Goal: Transaction & Acquisition: Book appointment/travel/reservation

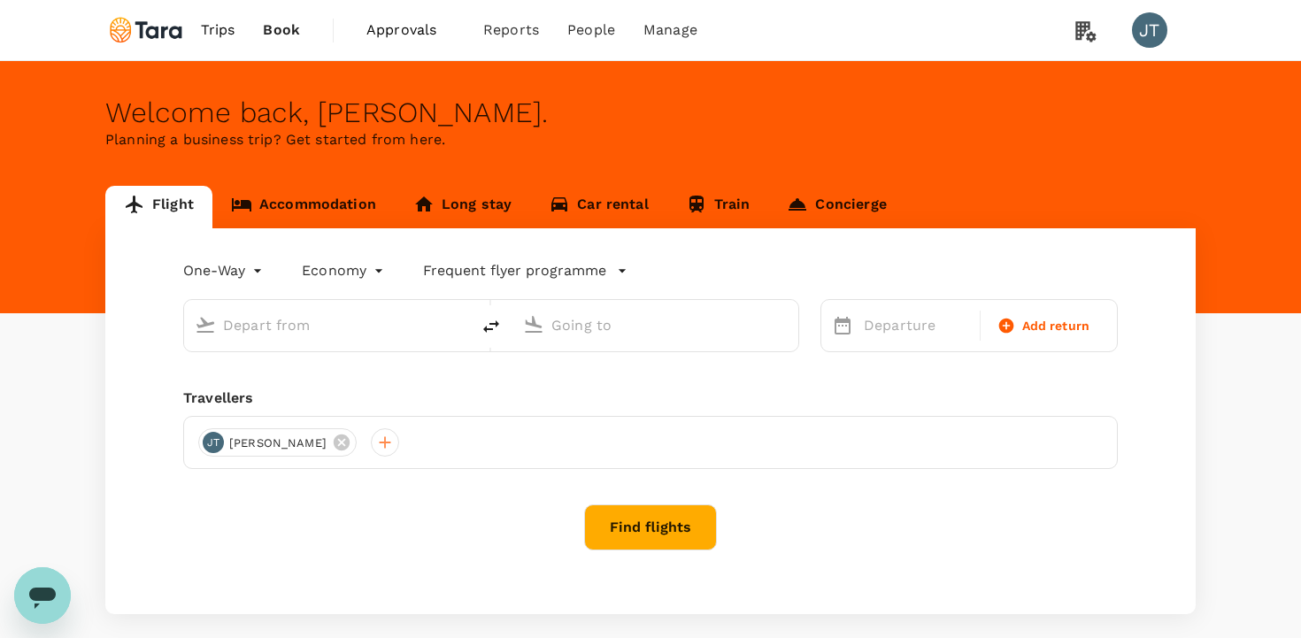
type input "roundtrip"
type input "Jinnah Intl (KHI)"
type input "[GEOGRAPHIC_DATA] (IST)"
type input "Jinnah Intl (KHI)"
type input "[GEOGRAPHIC_DATA] (IST)"
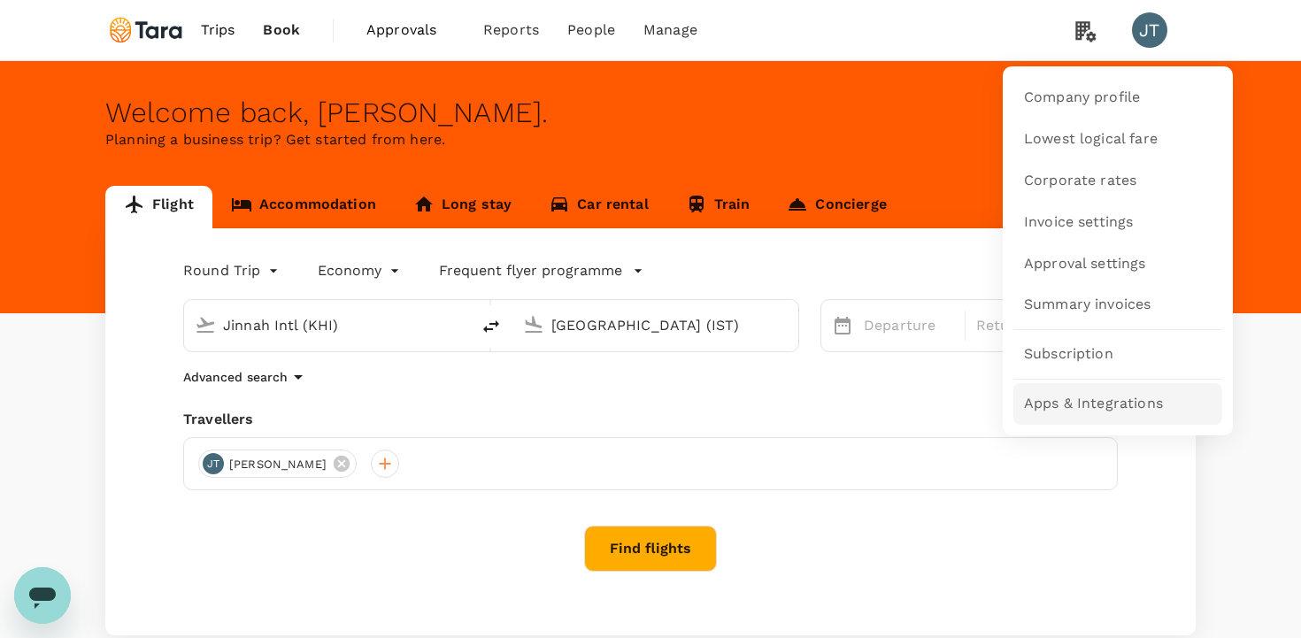
click at [1114, 400] on span "Apps & Integrations" at bounding box center [1093, 404] width 139 height 20
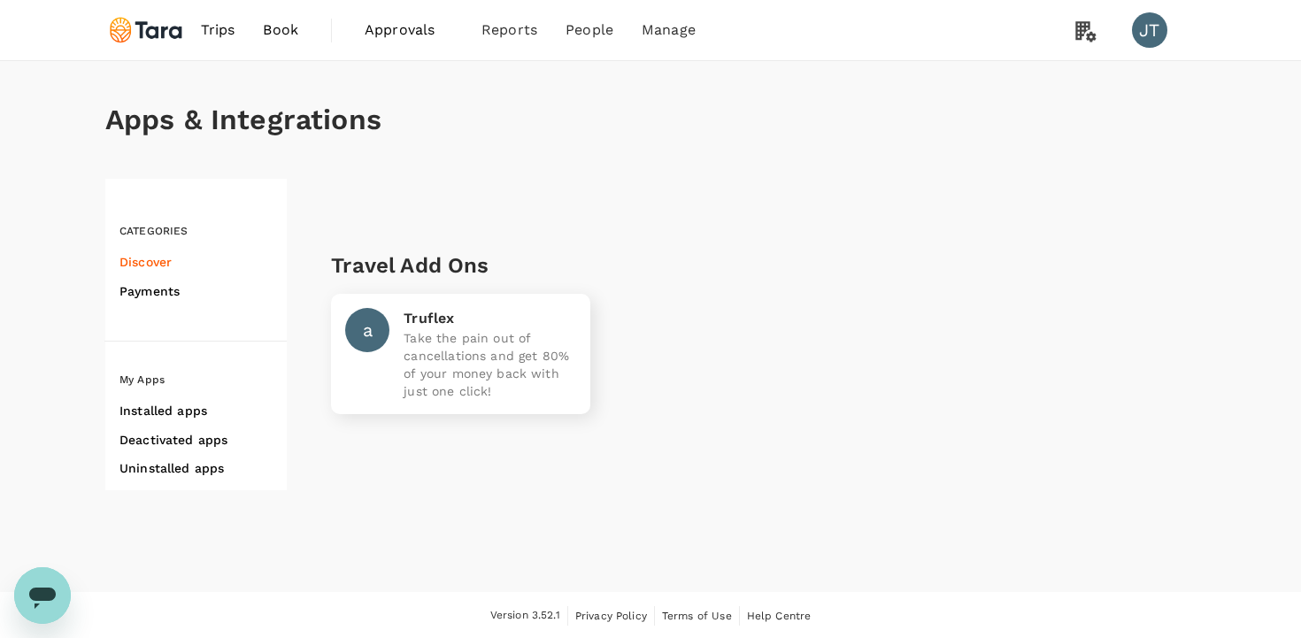
click at [168, 265] on h6 "Discover" at bounding box center [202, 262] width 167 height 22
click at [150, 296] on h6 "Payments" at bounding box center [202, 291] width 167 height 22
